Goal: Information Seeking & Learning: Learn about a topic

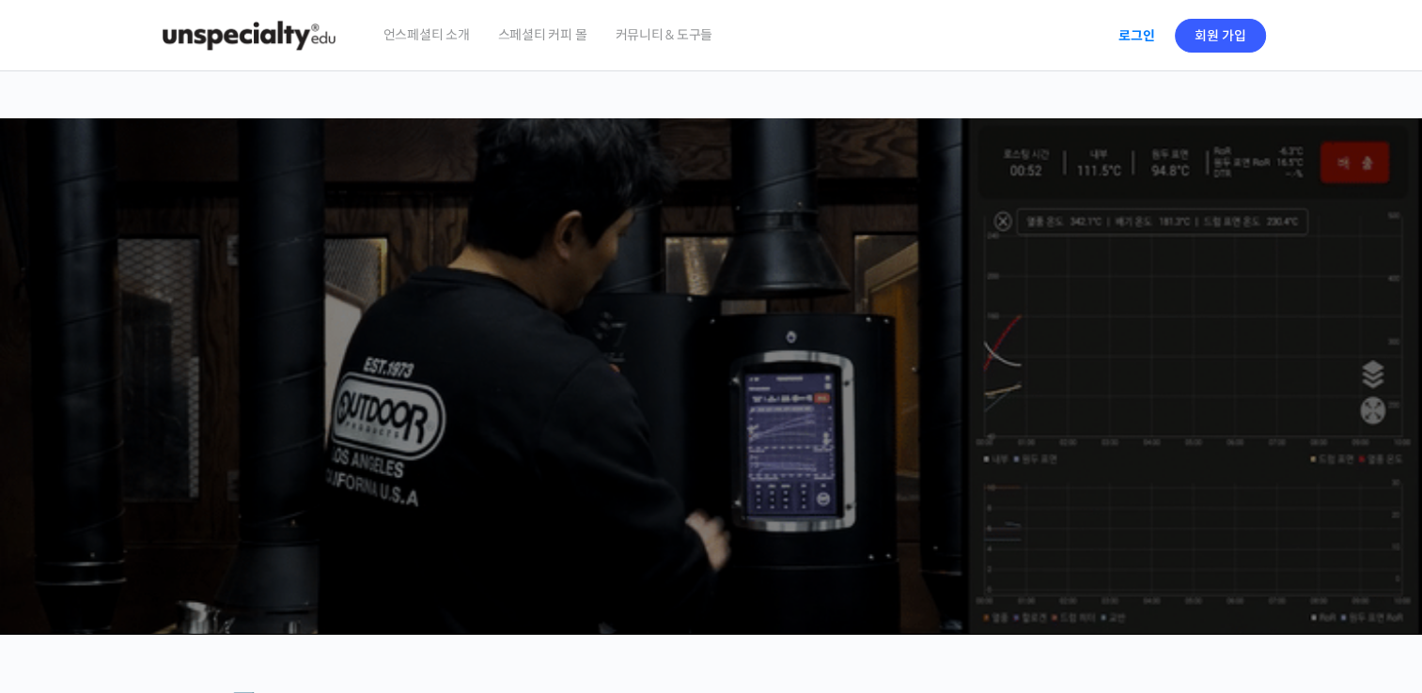
click at [1149, 36] on link "로그인" at bounding box center [1136, 35] width 59 height 43
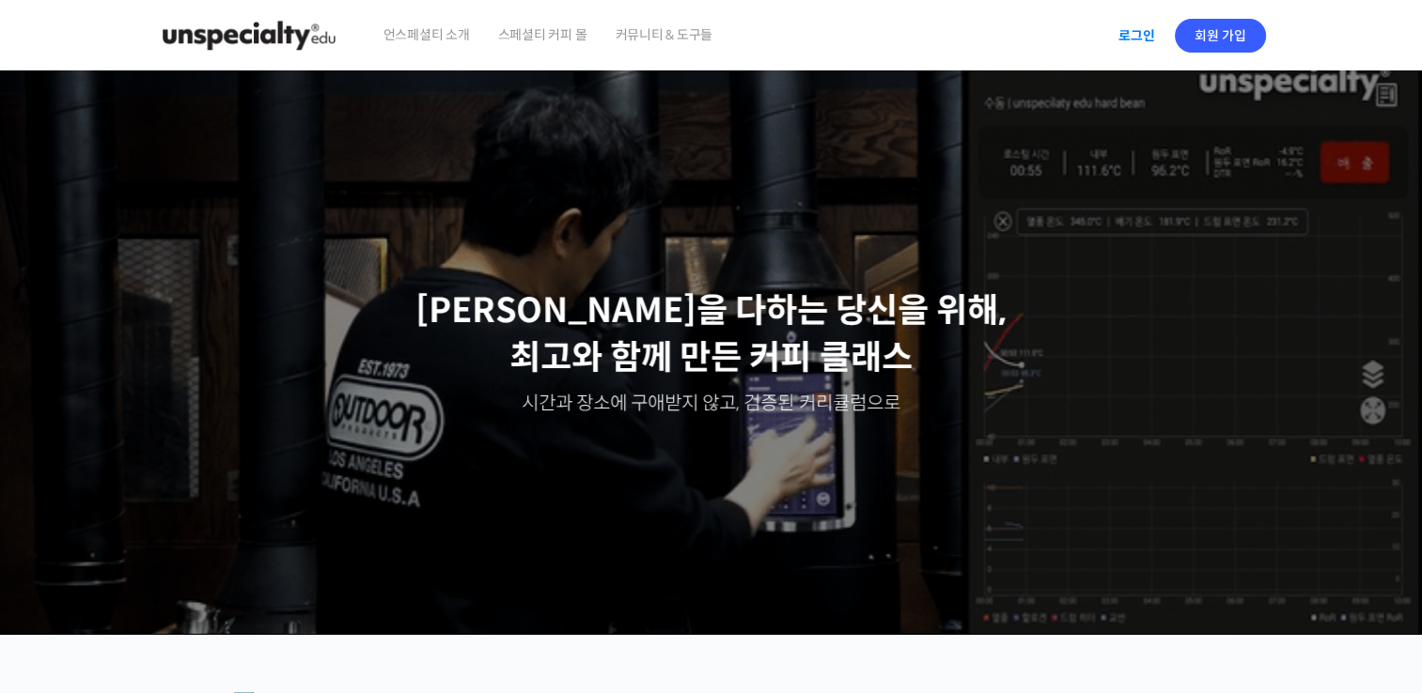
click at [1131, 48] on link "로그인" at bounding box center [1136, 35] width 59 height 43
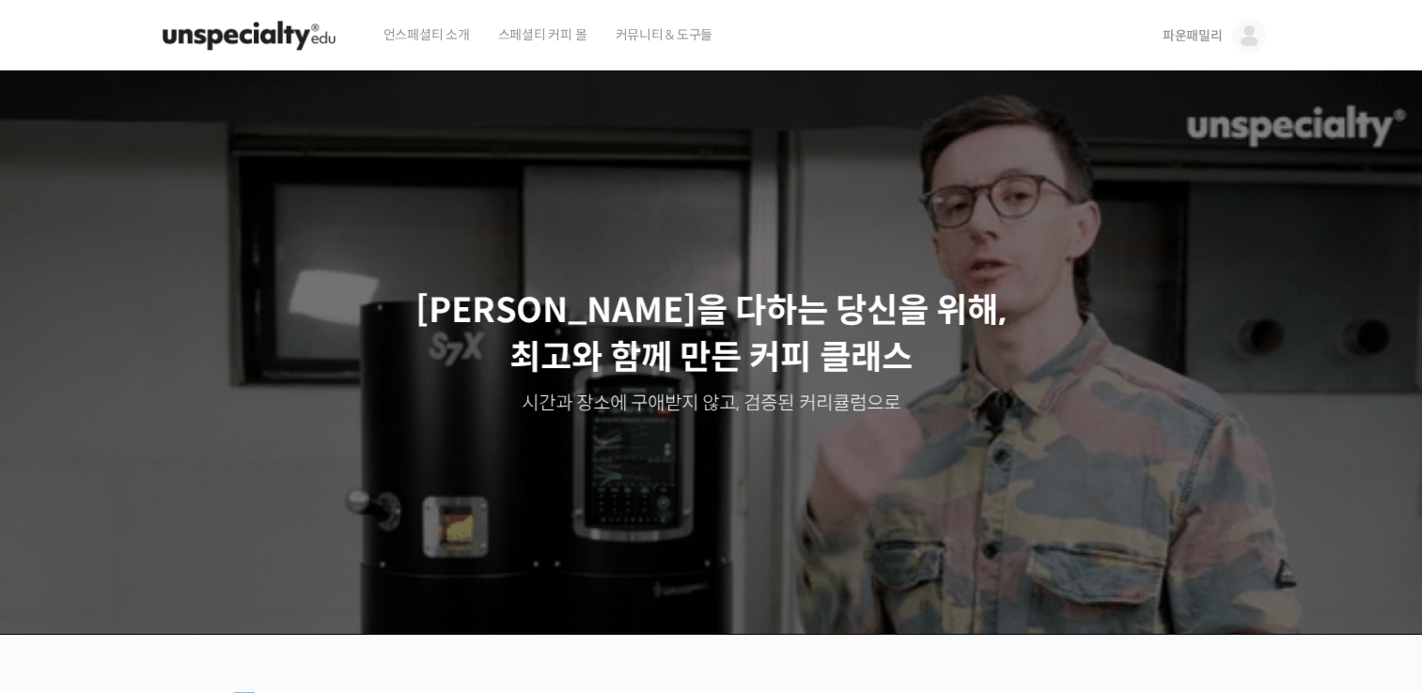
click at [1210, 37] on span "파운패밀리" at bounding box center [1192, 35] width 60 height 17
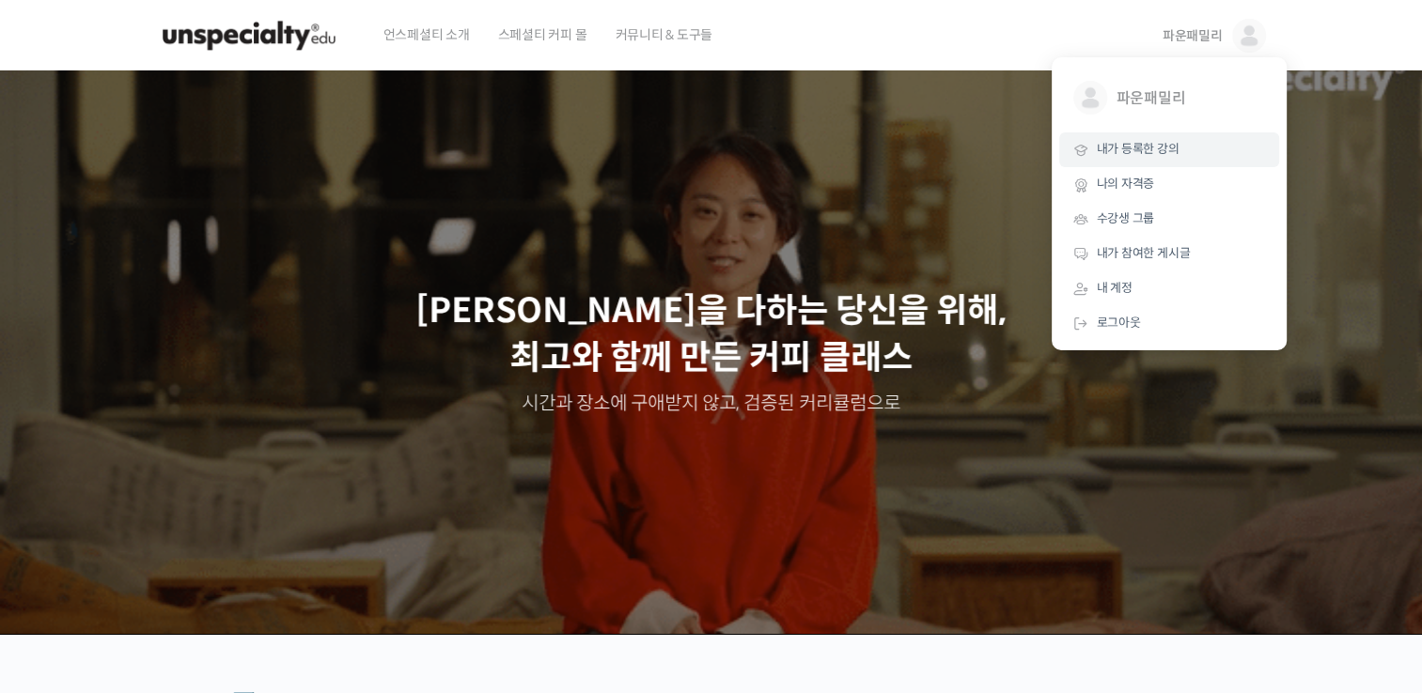
click at [1140, 156] on span "내가 등록한 강의" at bounding box center [1138, 149] width 83 height 16
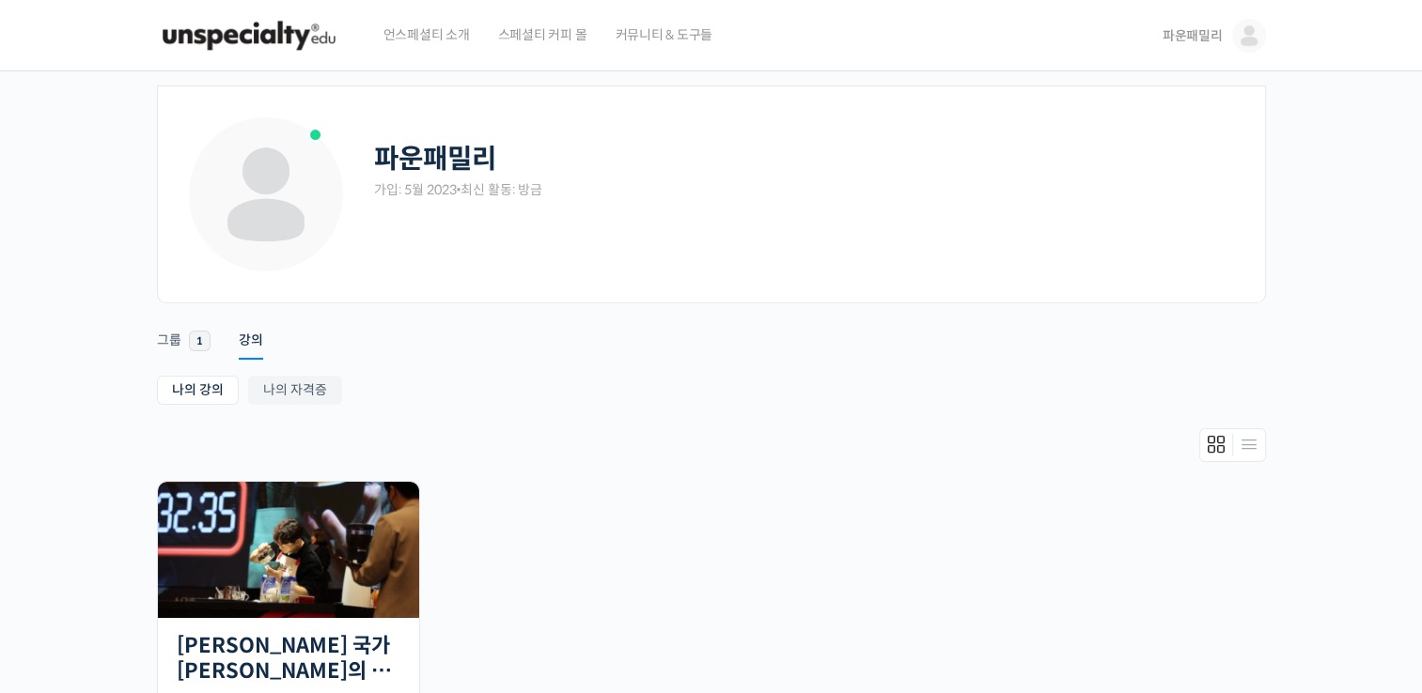
drag, startPoint x: 951, startPoint y: 611, endPoint x: 713, endPoint y: 609, distance: 237.7
click at [948, 611] on ul "진행 중 22개의 수업 [PERSON_NAME] 국가[PERSON_NAME]의 14년 노하우를 모두 담은 라떼아트 클래스 95% 진행 최근 활…" at bounding box center [712, 618] width 1128 height 275
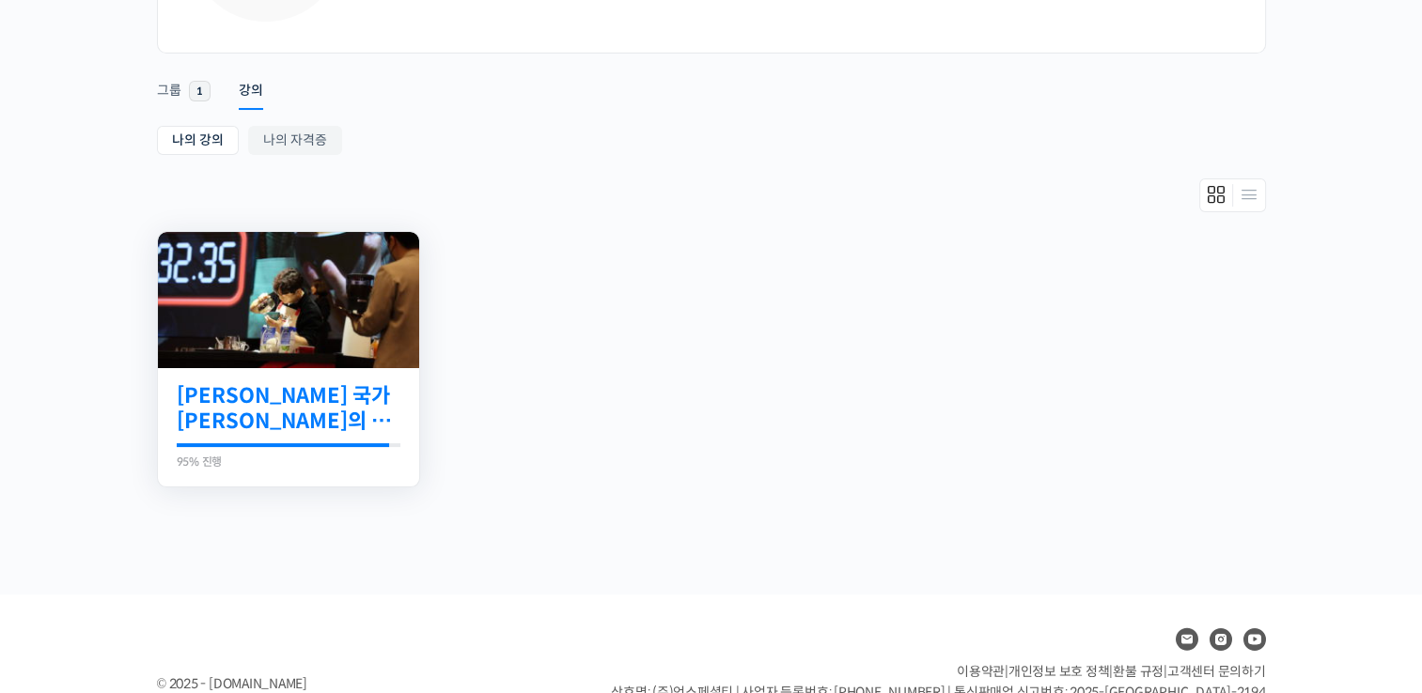
click at [238, 418] on link "[PERSON_NAME] 국가[PERSON_NAME]의 14년 노하우를 모두 담은 라떼아트 클래스" at bounding box center [289, 409] width 224 height 52
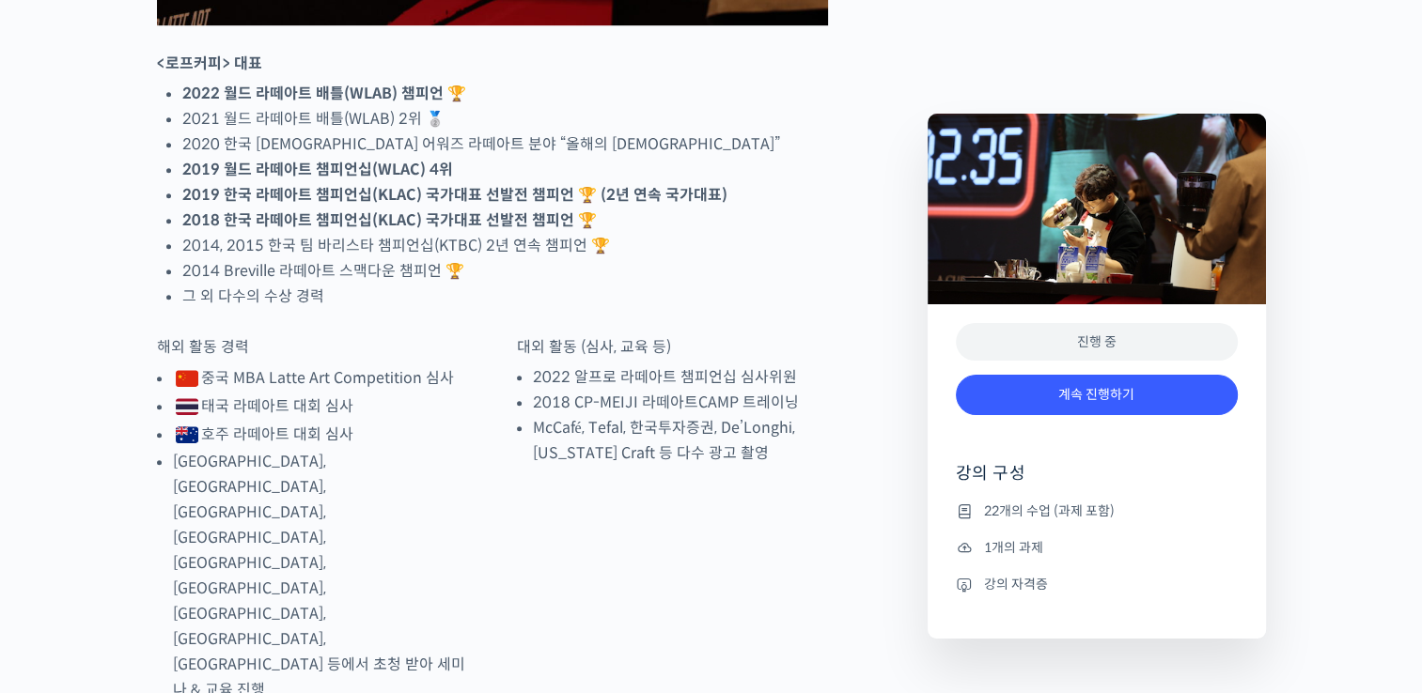
scroll to position [1252, 0]
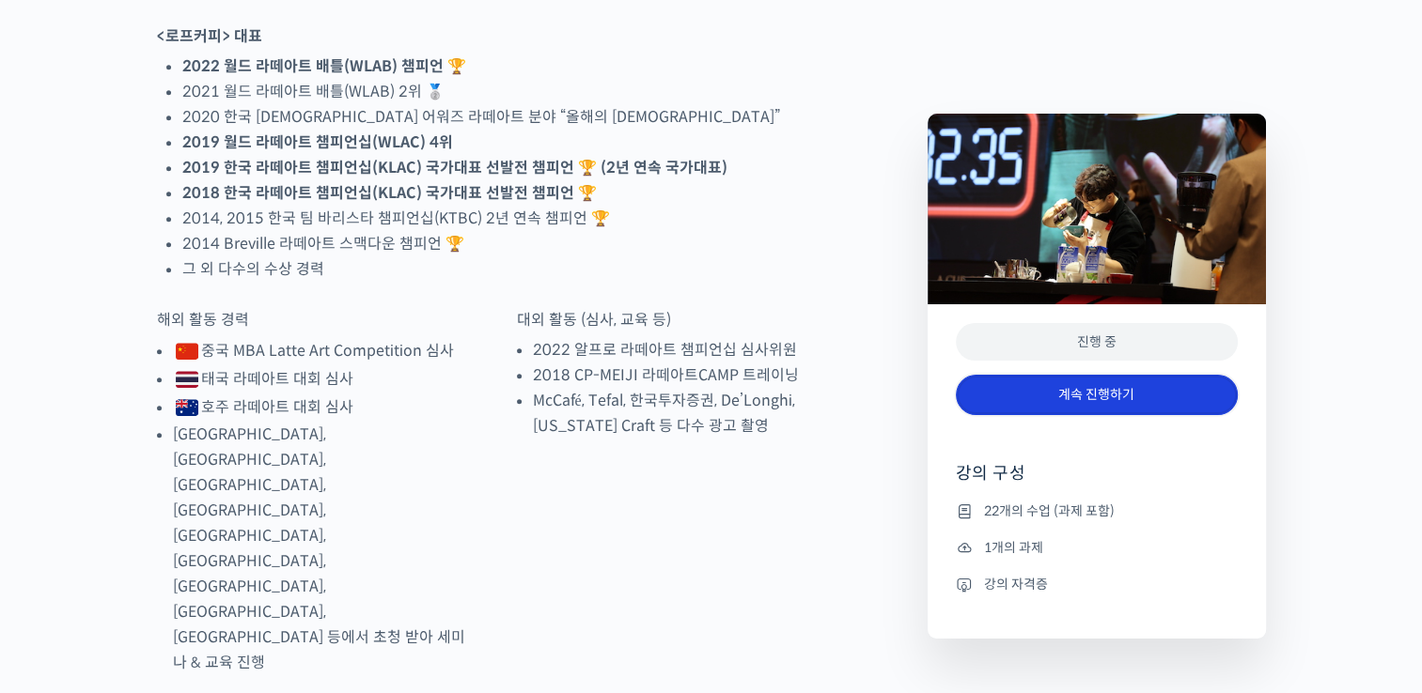
click at [1090, 389] on link "계속 진행하기" at bounding box center [1097, 395] width 282 height 40
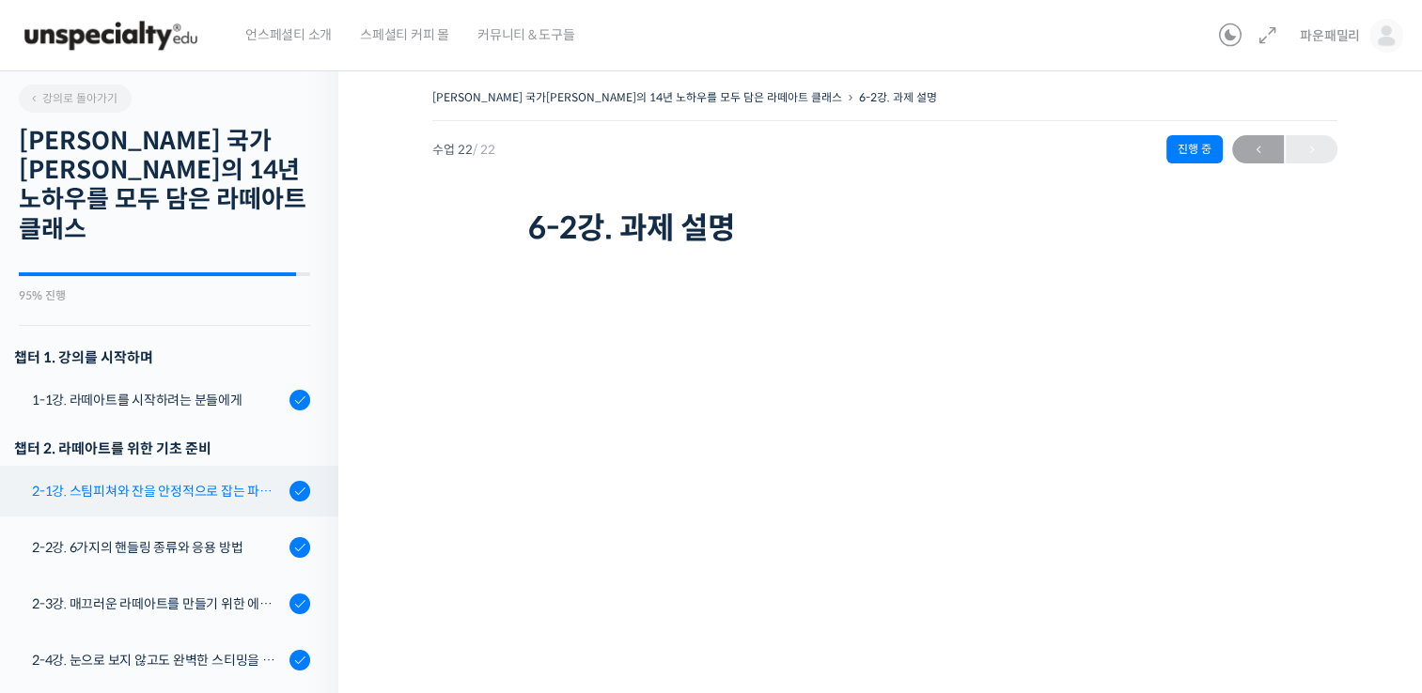
click at [128, 481] on div "2-1강. 스팀피쳐와 잔을 안정적으로 잡는 파지법 공식" at bounding box center [158, 491] width 252 height 21
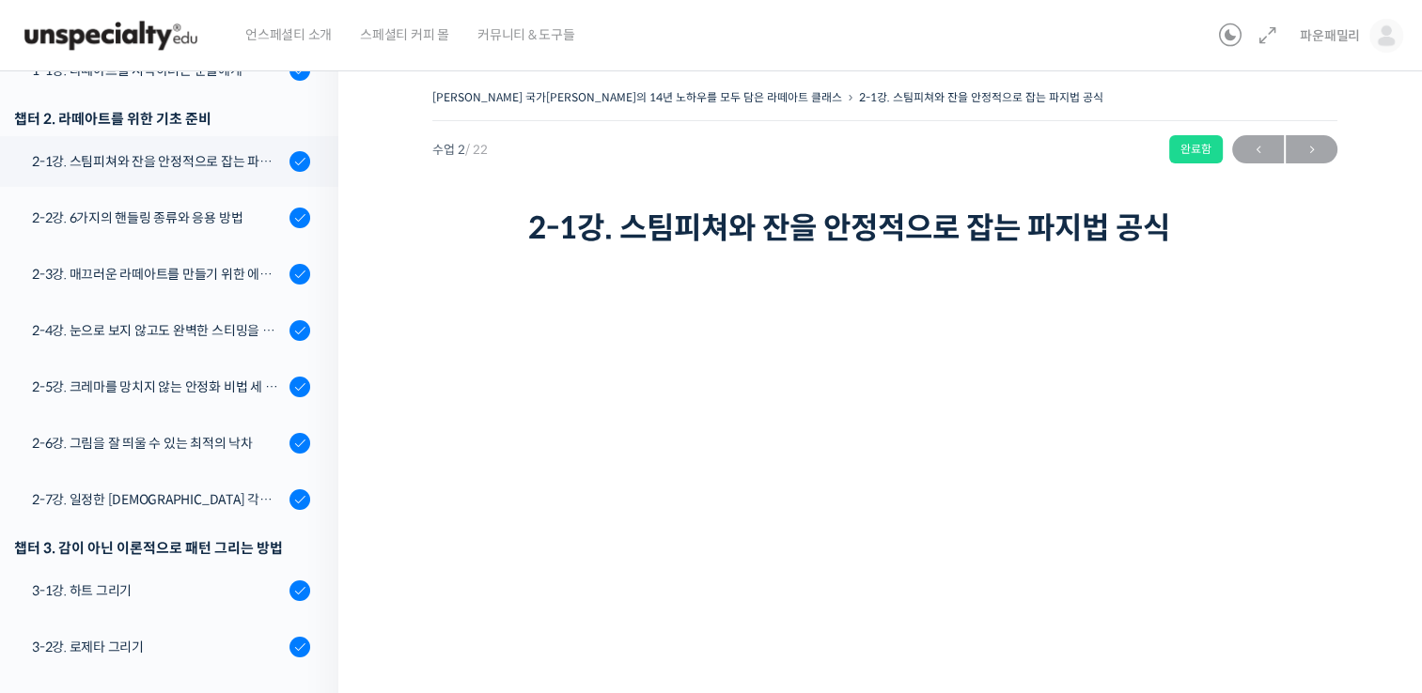
scroll to position [250, 0]
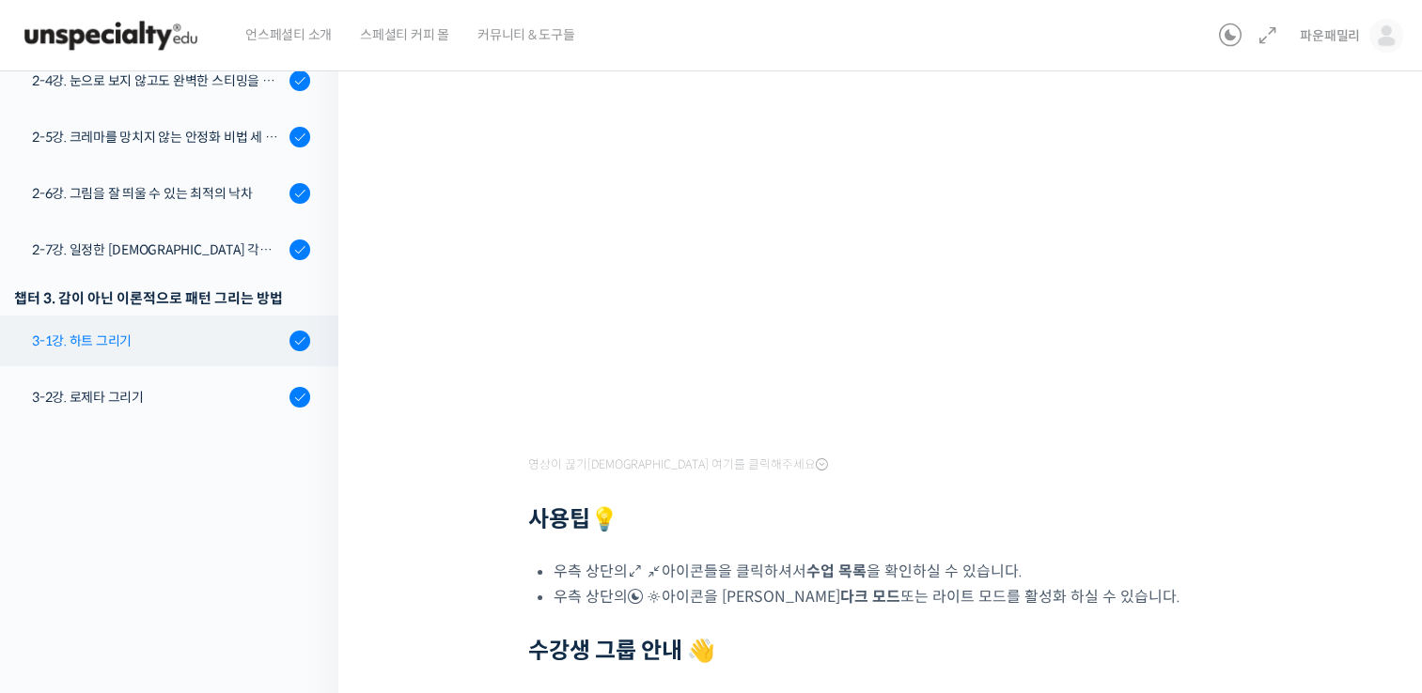
click at [163, 331] on div "3-1강. 하트 그리기" at bounding box center [158, 341] width 252 height 21
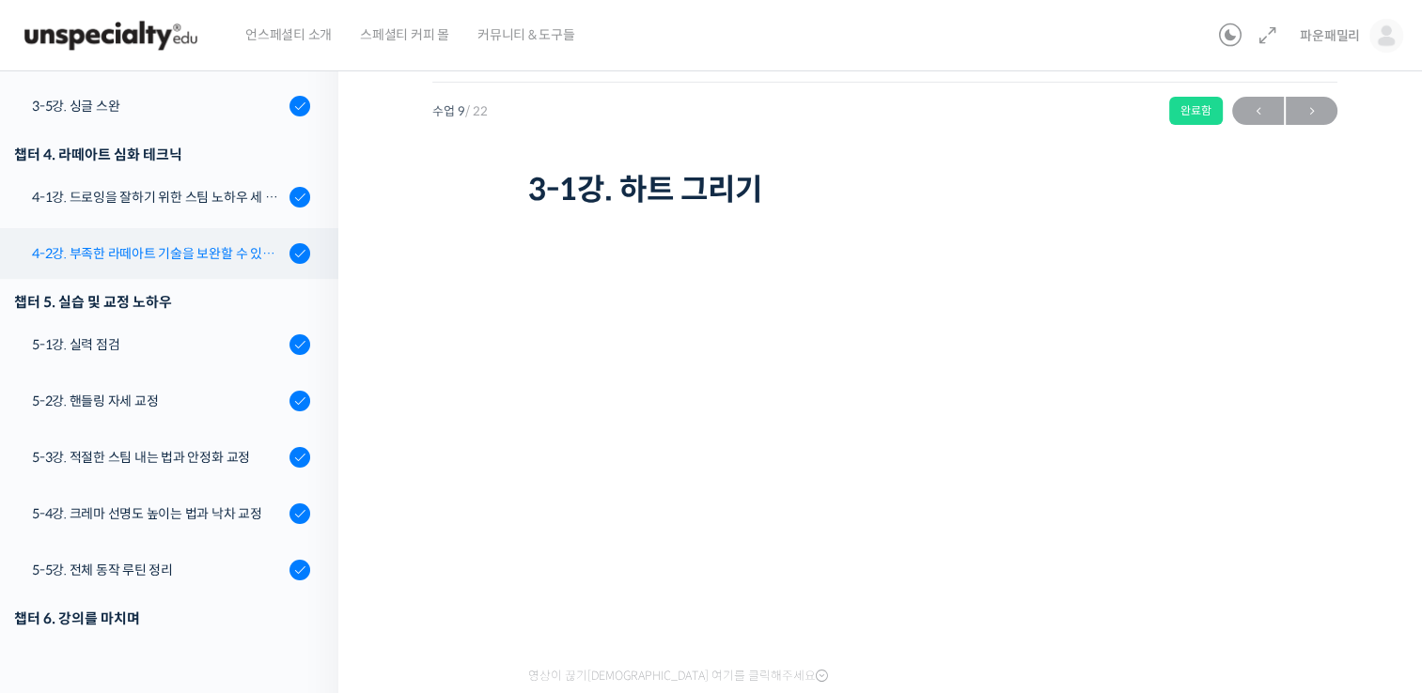
scroll to position [752, 0]
